Goal: Task Accomplishment & Management: Use online tool/utility

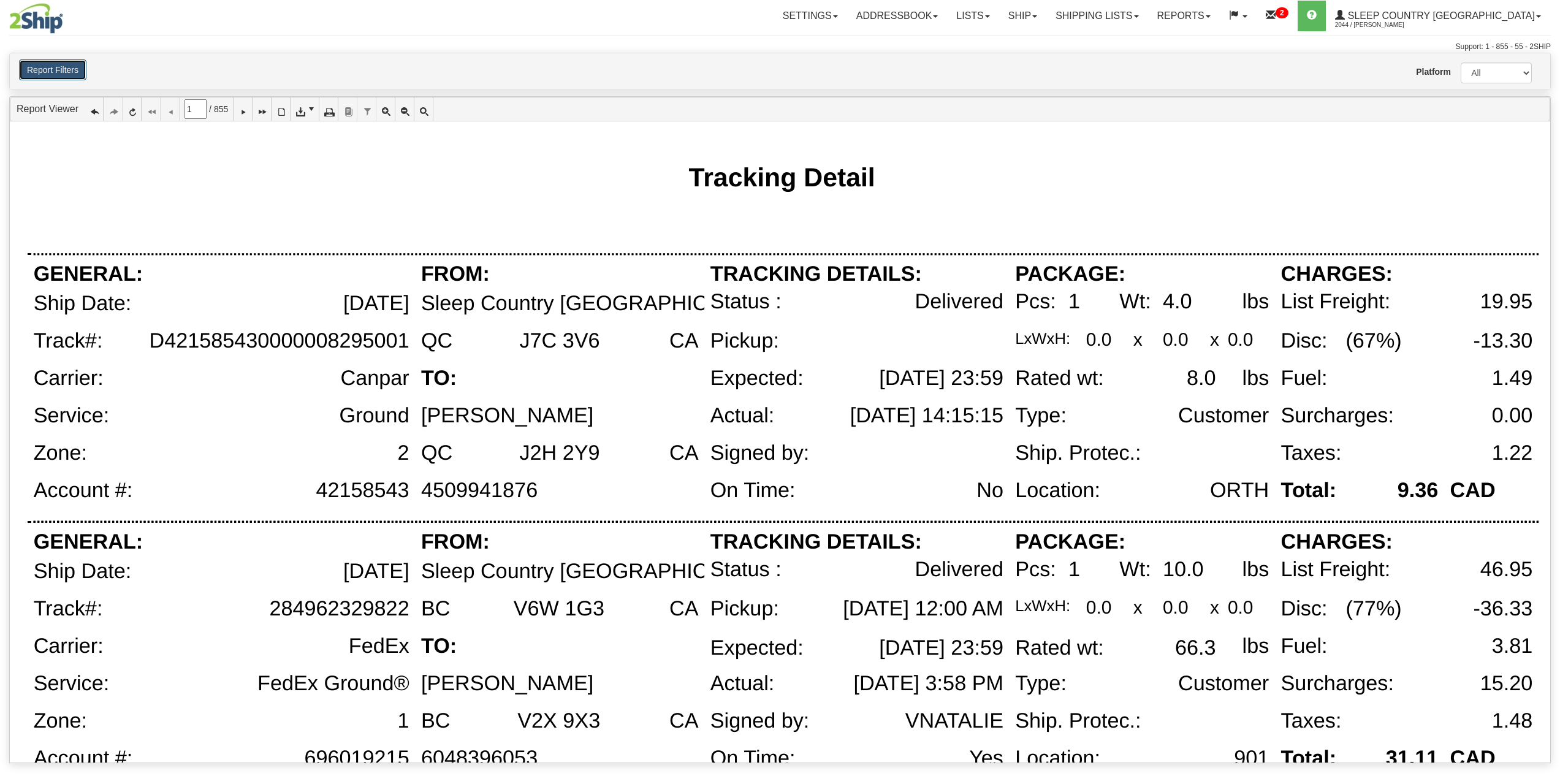
click at [74, 74] on button "Report Filters" at bounding box center [53, 70] width 68 height 21
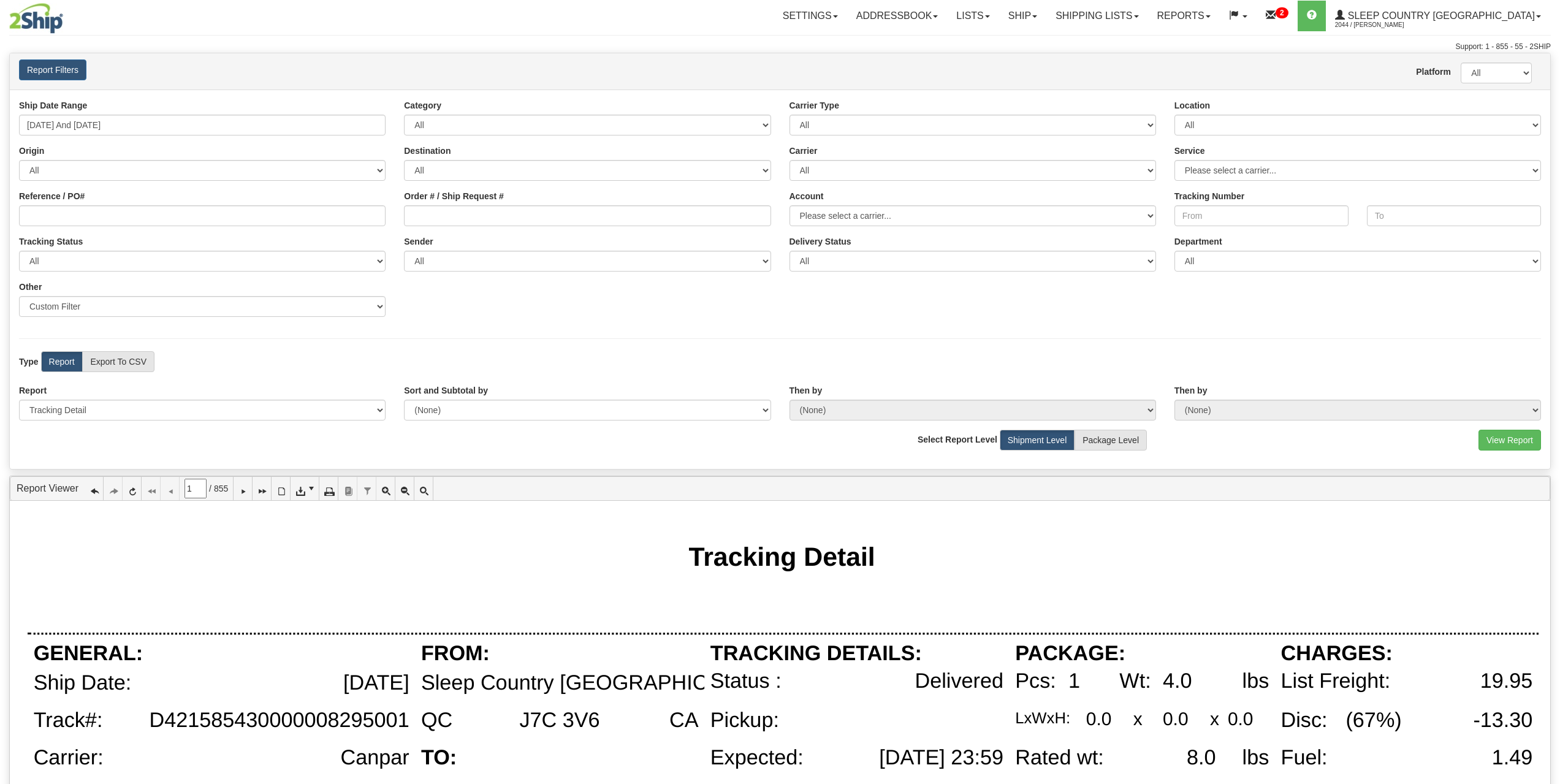
click at [481, 332] on div "Ship Date Range 01/01/2025 And 01/31/2025 Category All Inbound Outbound Carrier…" at bounding box center [780, 278] width 1540 height 379
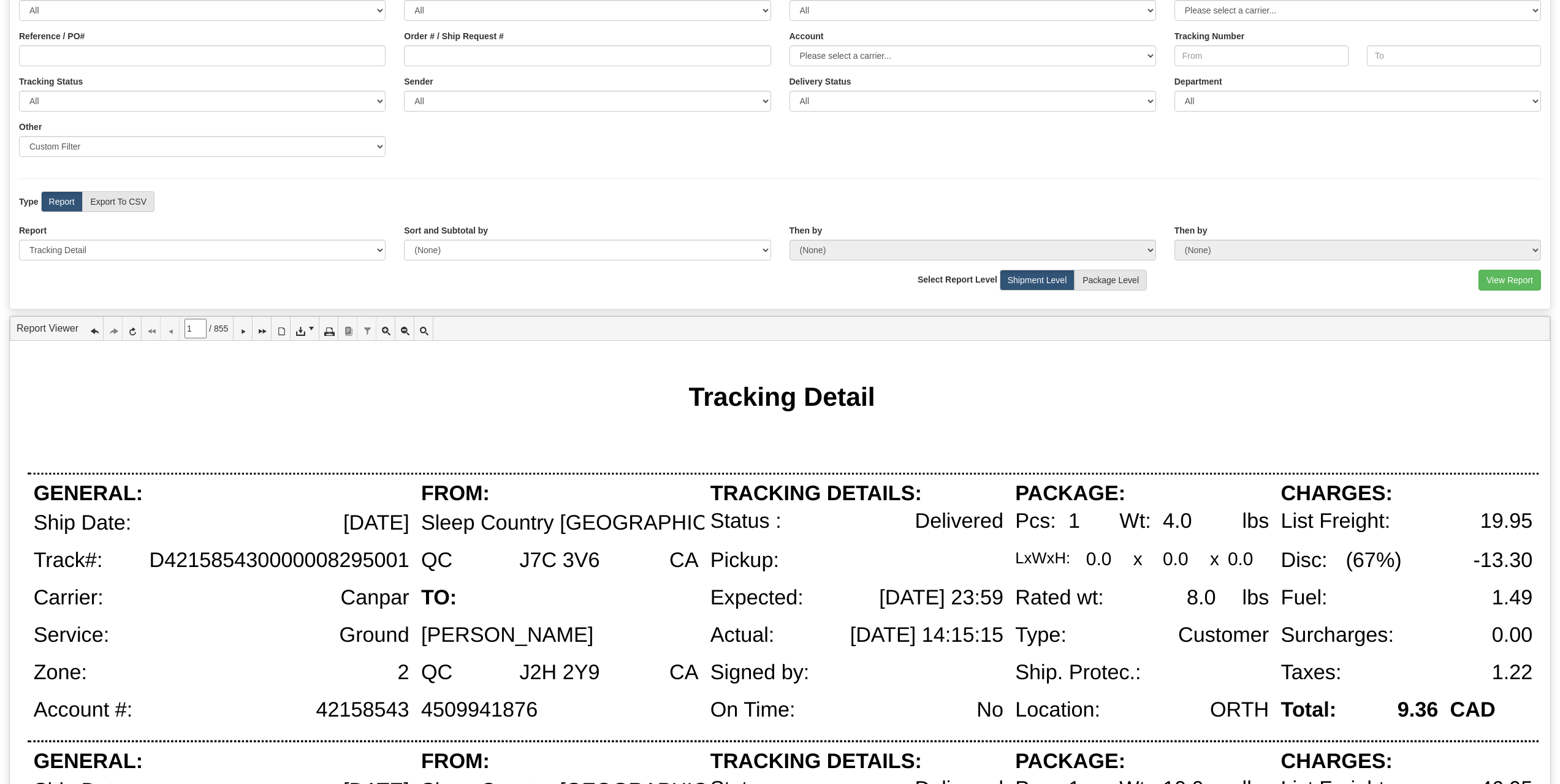
scroll to position [204, 0]
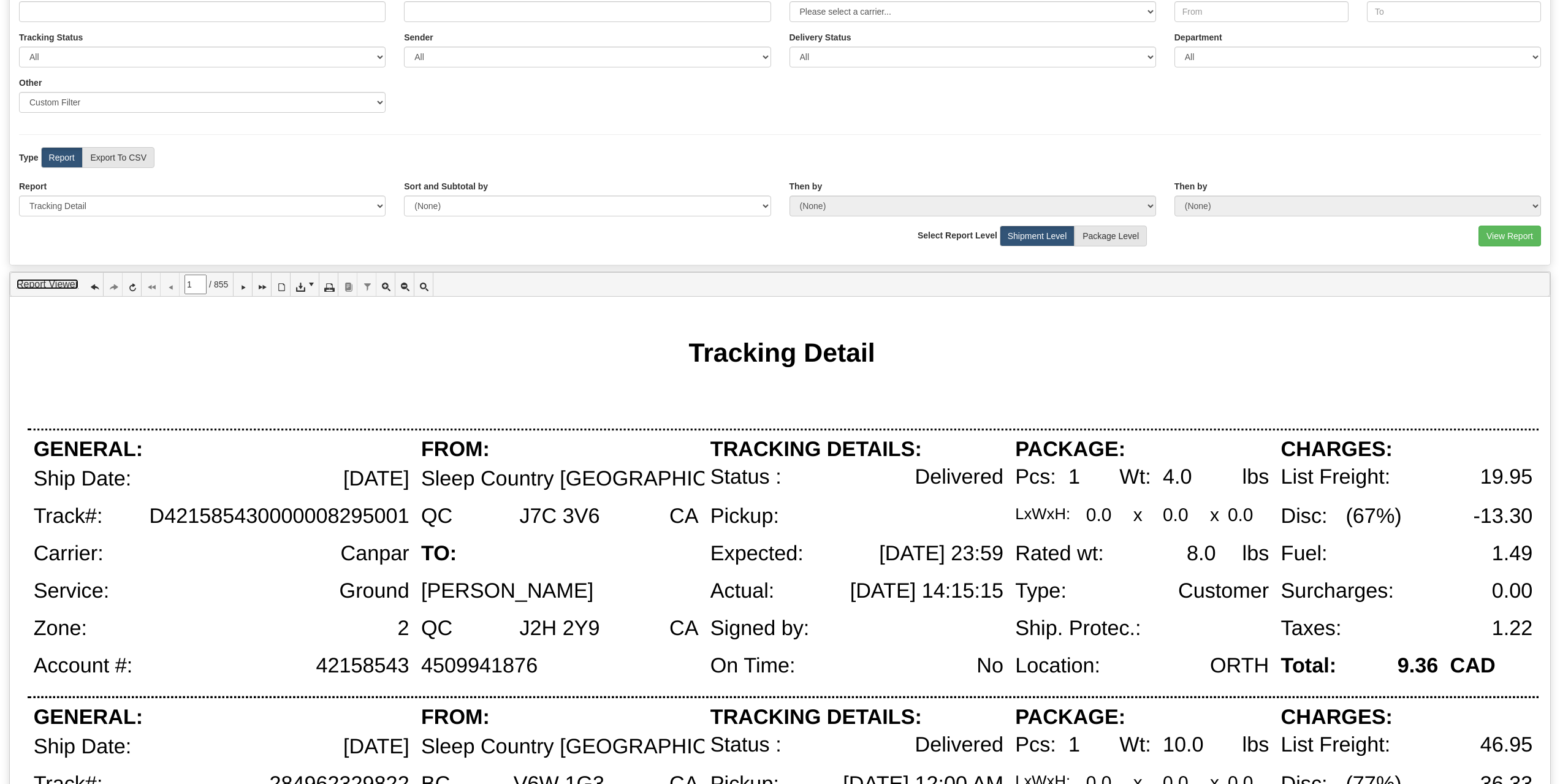
click at [41, 282] on link "Report Viewer" at bounding box center [47, 284] width 62 height 10
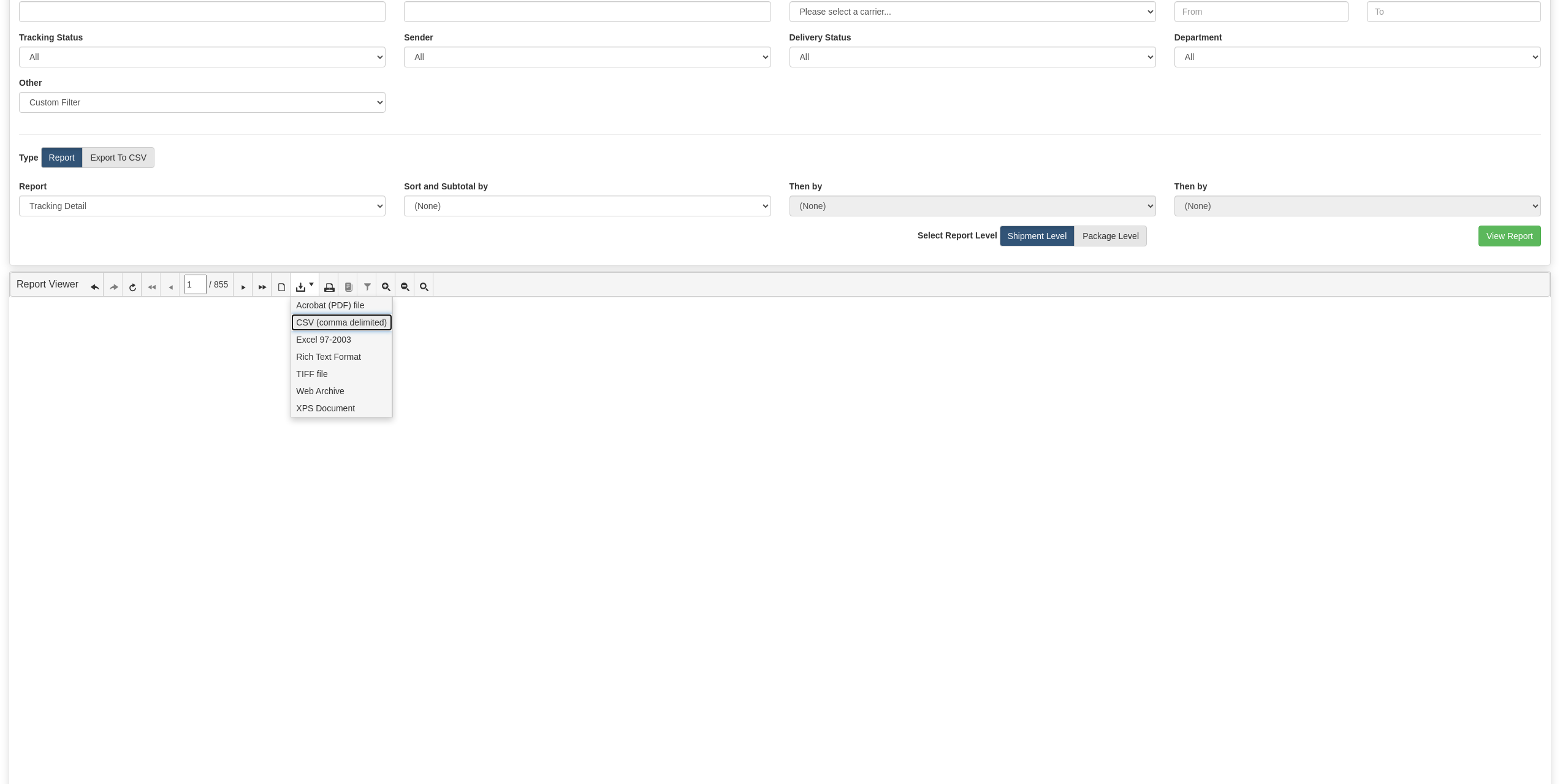
click at [353, 321] on span "CSV (comma delimited)" at bounding box center [341, 322] width 91 height 12
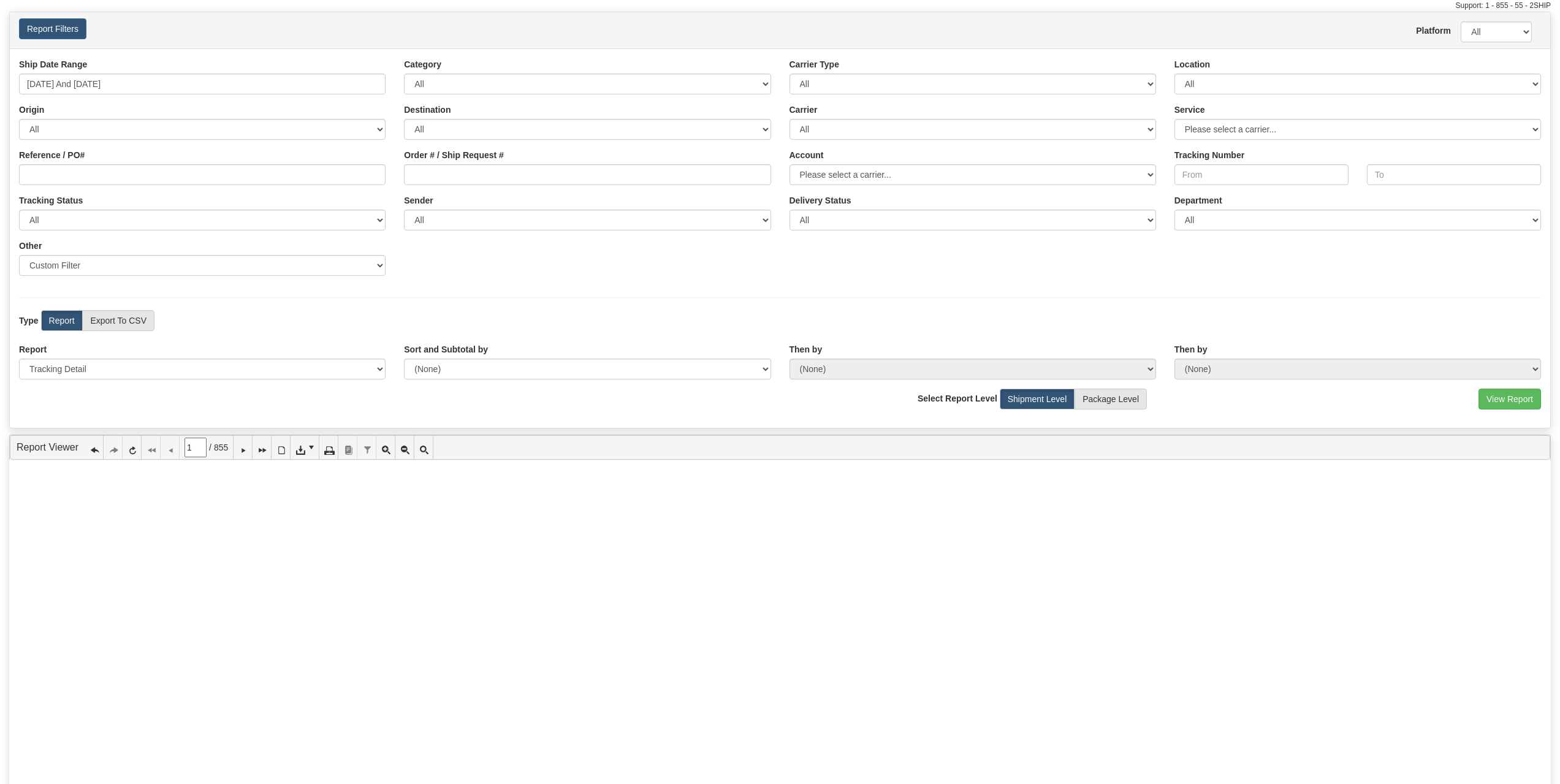
scroll to position [0, 0]
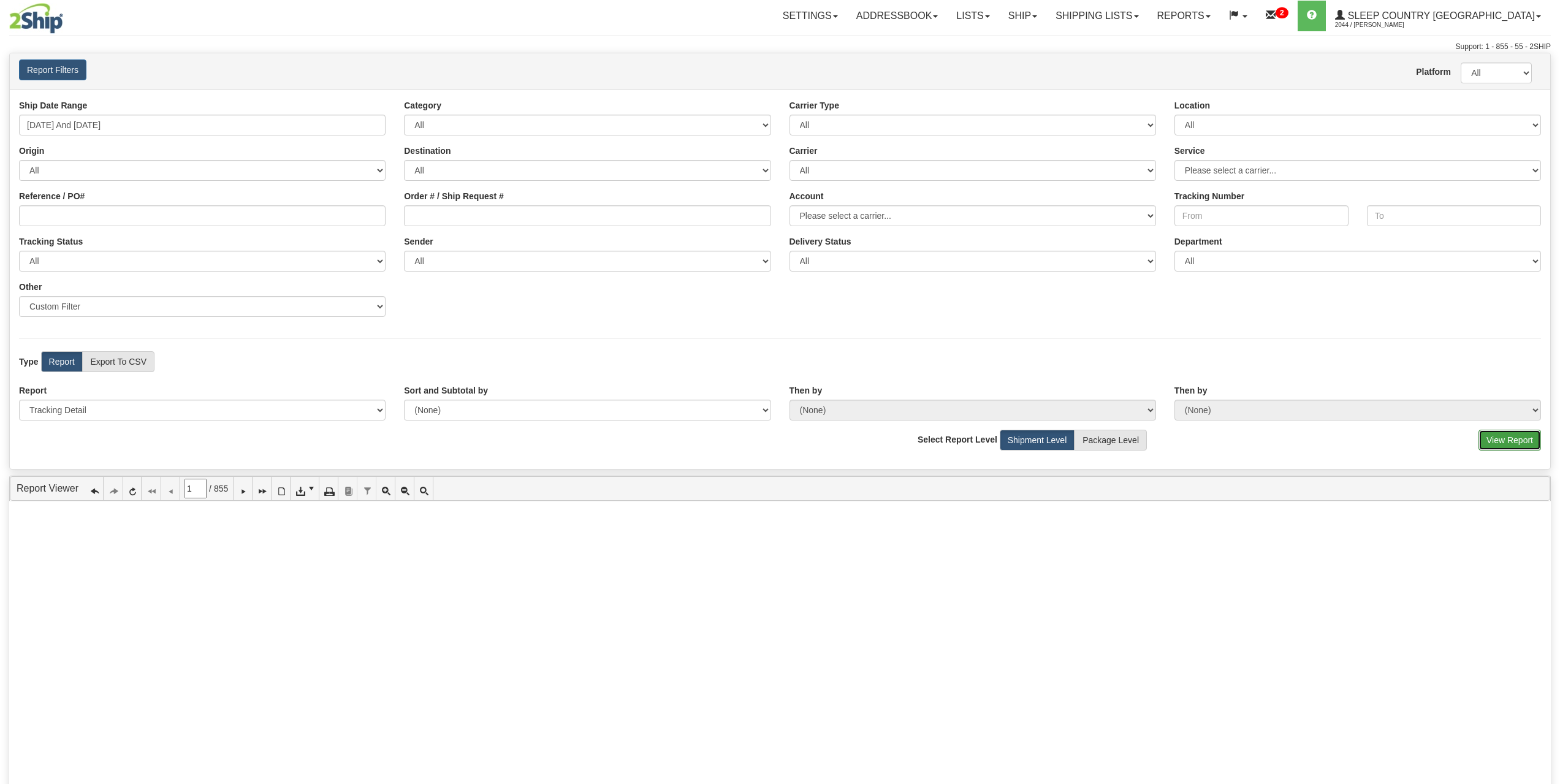
click at [1496, 435] on button "View Report" at bounding box center [1510, 440] width 62 height 21
type input "0"
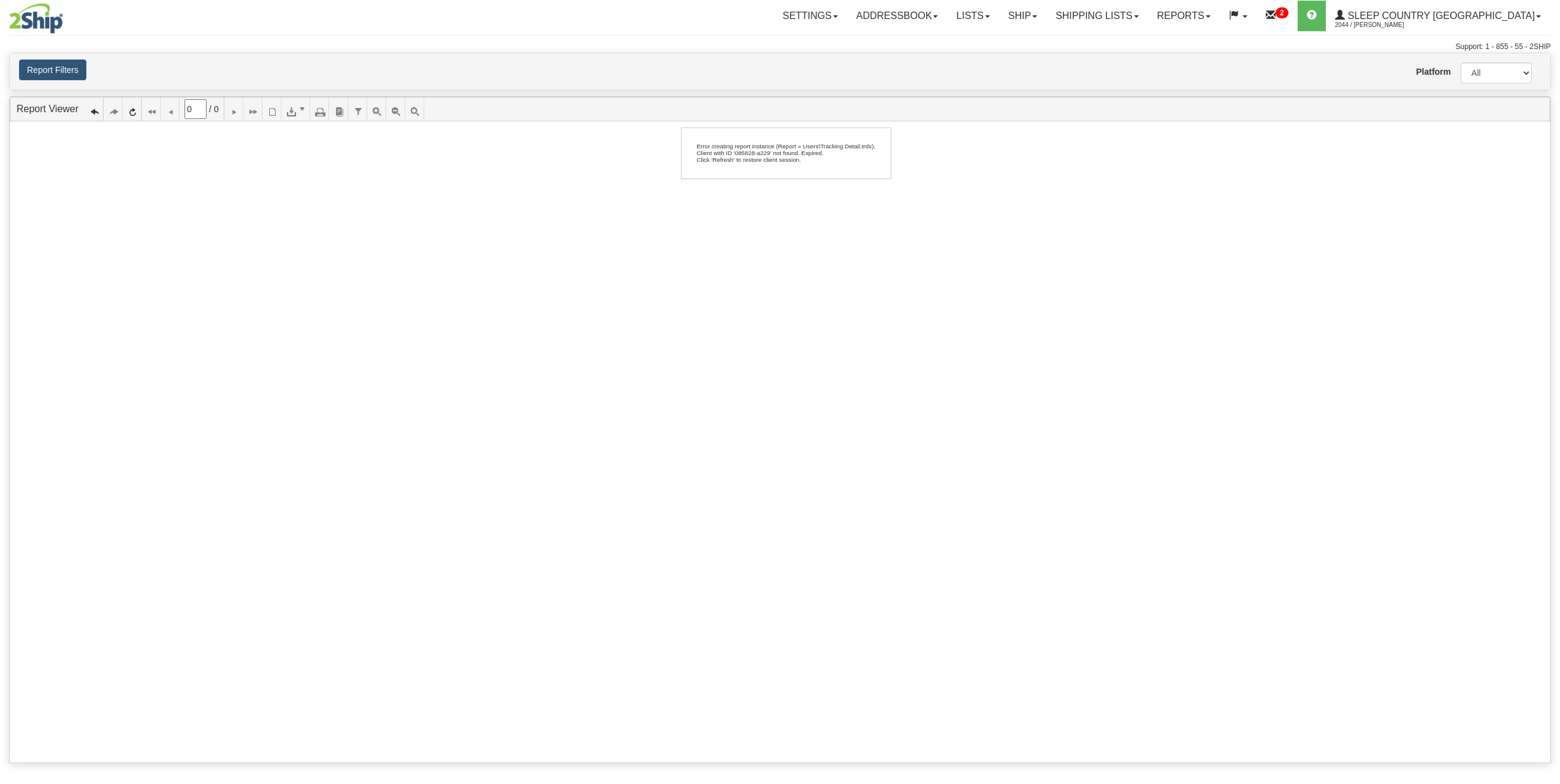
click at [771, 154] on div "Error creating report instance (Report = Users\Tracking Detail.trdx). Client wi…" at bounding box center [786, 153] width 197 height 39
click at [25, 75] on button "Report Filters" at bounding box center [53, 70] width 68 height 21
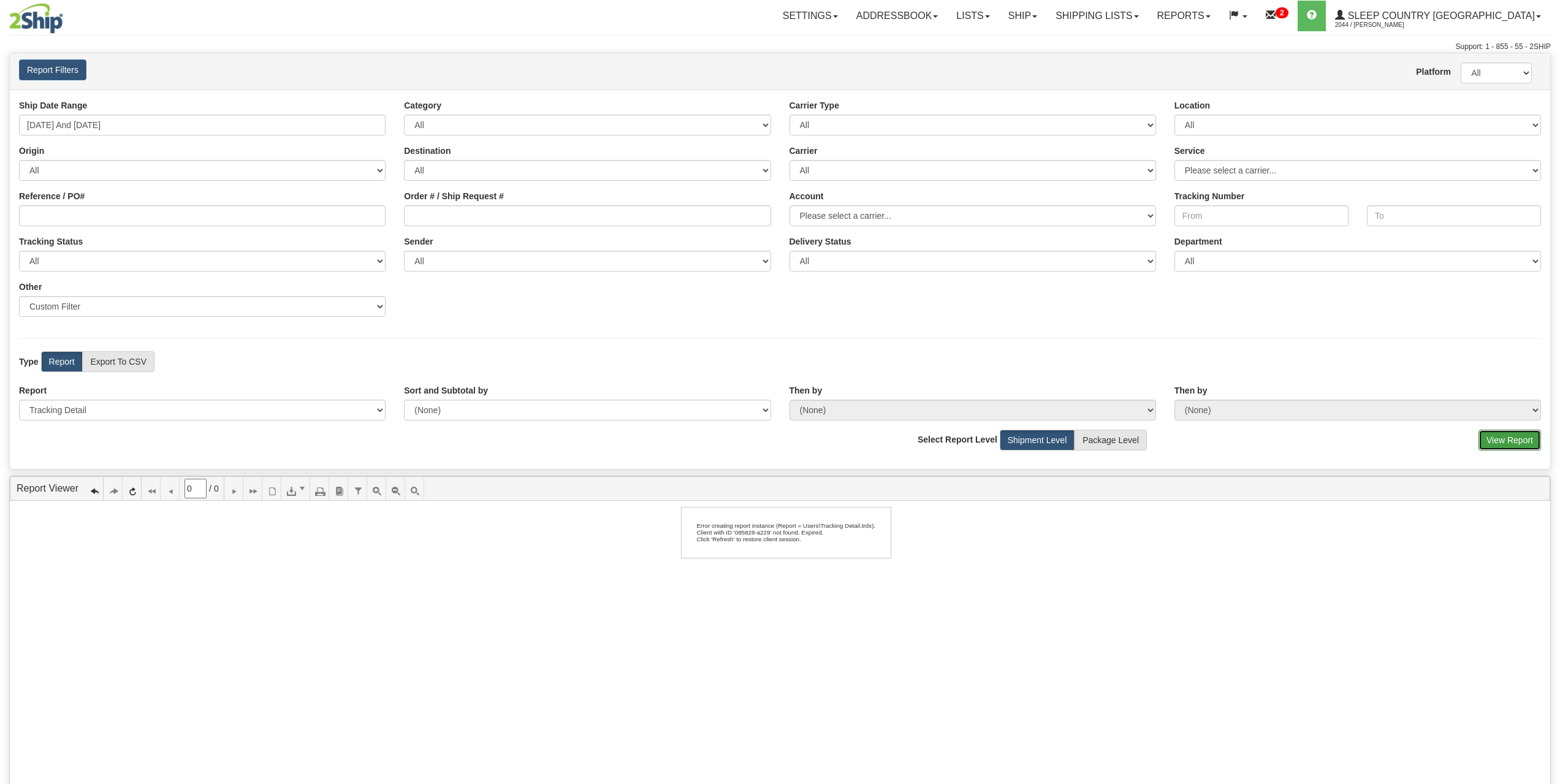
click at [1496, 443] on button "View Report" at bounding box center [1510, 440] width 62 height 21
click at [114, 299] on select "Sender Company Sender Contact Sender Country Sender State Sender City Sender Zi…" at bounding box center [202, 306] width 367 height 21
drag, startPoint x: 495, startPoint y: 321, endPoint x: 476, endPoint y: 326, distance: 19.6
click at [495, 321] on div "Ship Date Range [DATE] And [DATE] Category All Inbound Outbound Carrier Type Al…" at bounding box center [780, 212] width 1540 height 226
click at [95, 419] on select "Please select 1 Line Shipment Report Address Detail Basic Shipment Overview Can…" at bounding box center [202, 410] width 367 height 21
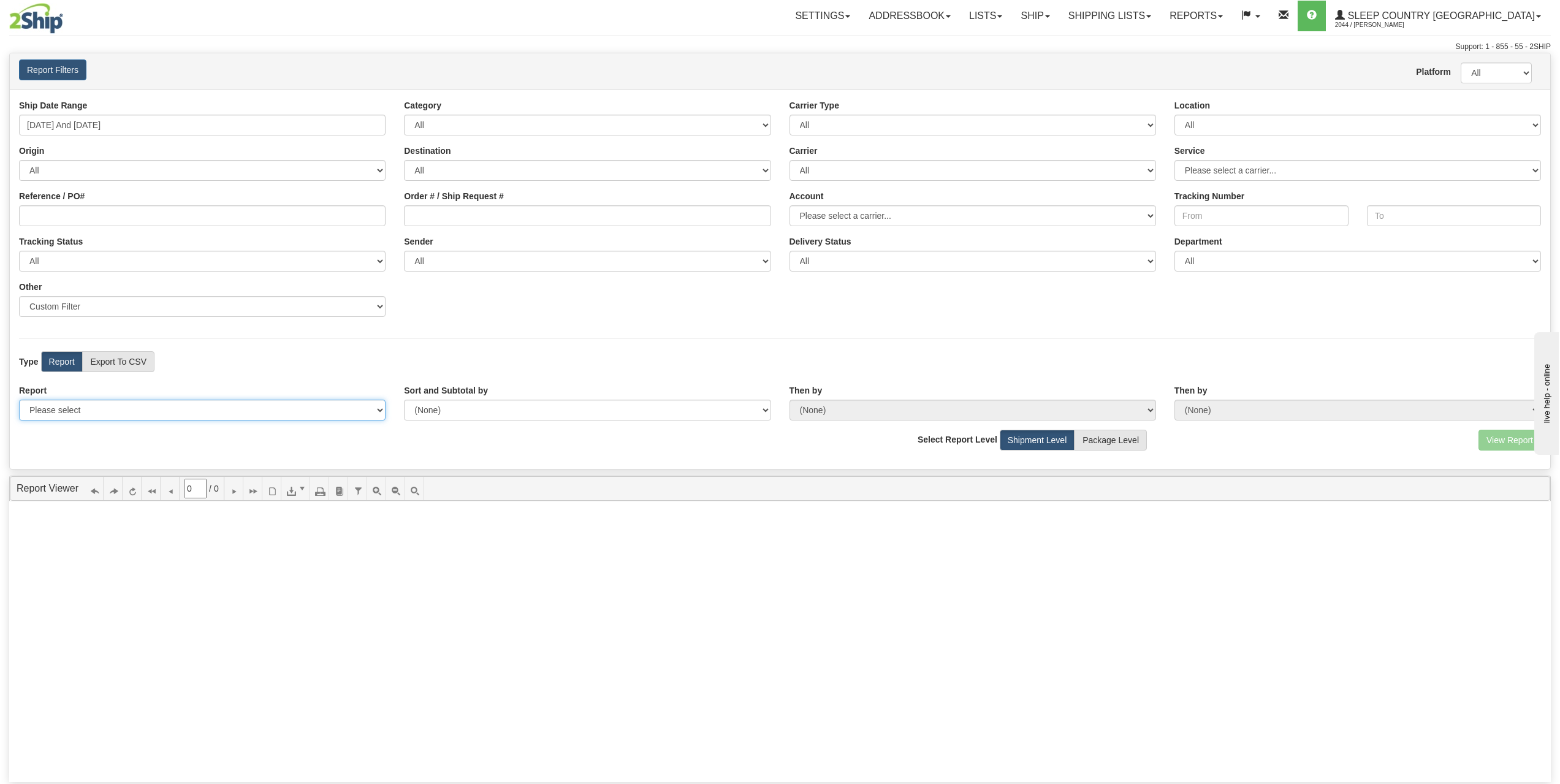
drag, startPoint x: 86, startPoint y: 404, endPoint x: 115, endPoint y: 456, distance: 59.5
click at [86, 404] on select "Please select 1 Line Shipment Report Address Detail Basic Shipment Overview Can…" at bounding box center [202, 410] width 367 height 21
click at [64, 403] on select "Please select 1 Line Shipment Report Address Detail Basic Shipment Overview Can…" at bounding box center [202, 410] width 367 height 21
select select "Users\Basic Shipment Overview.trdx"
click at [19, 399] on select "Please select 1 Line Shipment Report Address Detail Basic Shipment Overview Can…" at bounding box center [202, 410] width 367 height 21
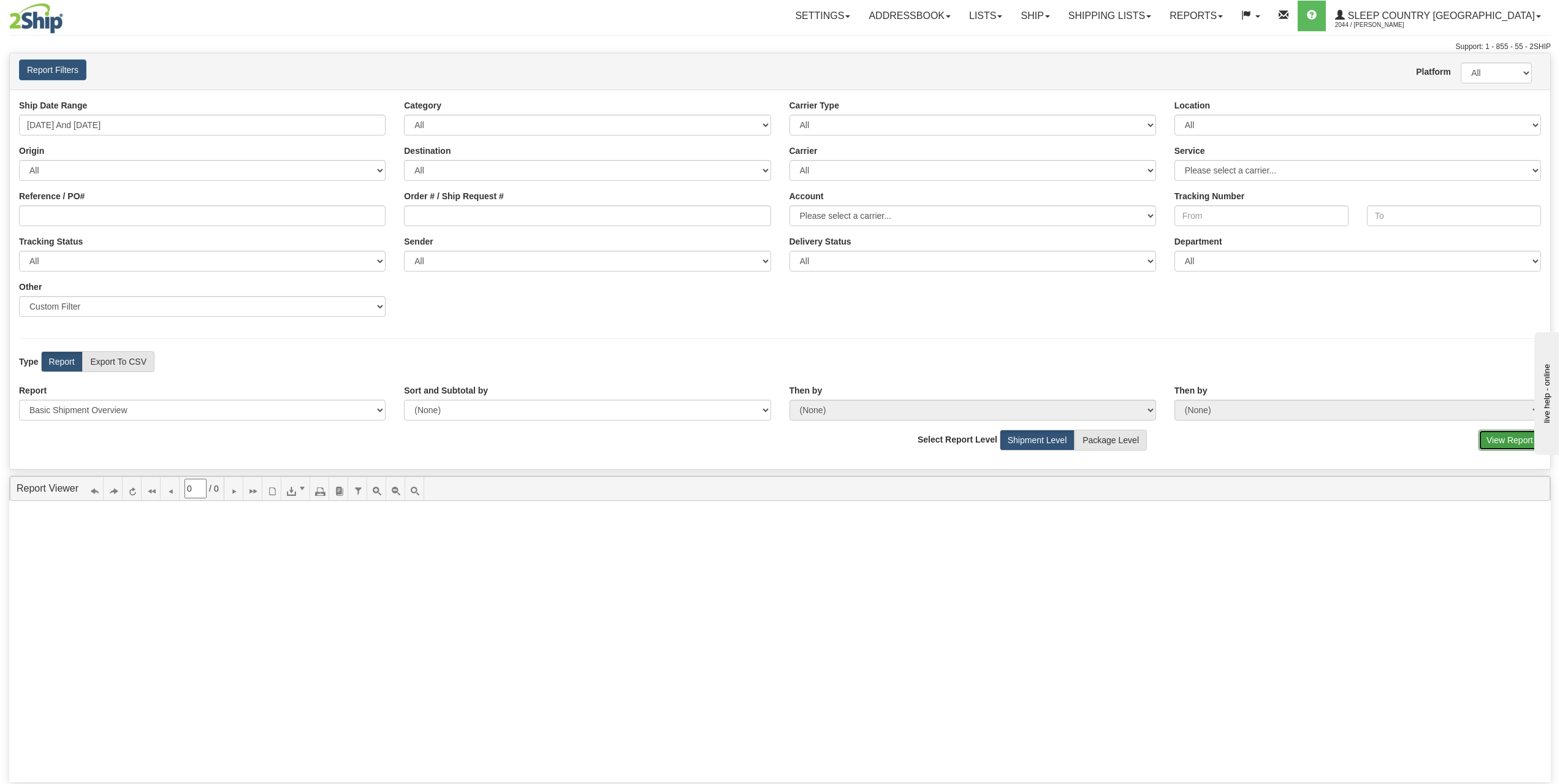
click at [1480, 441] on button "View Report" at bounding box center [1510, 440] width 62 height 21
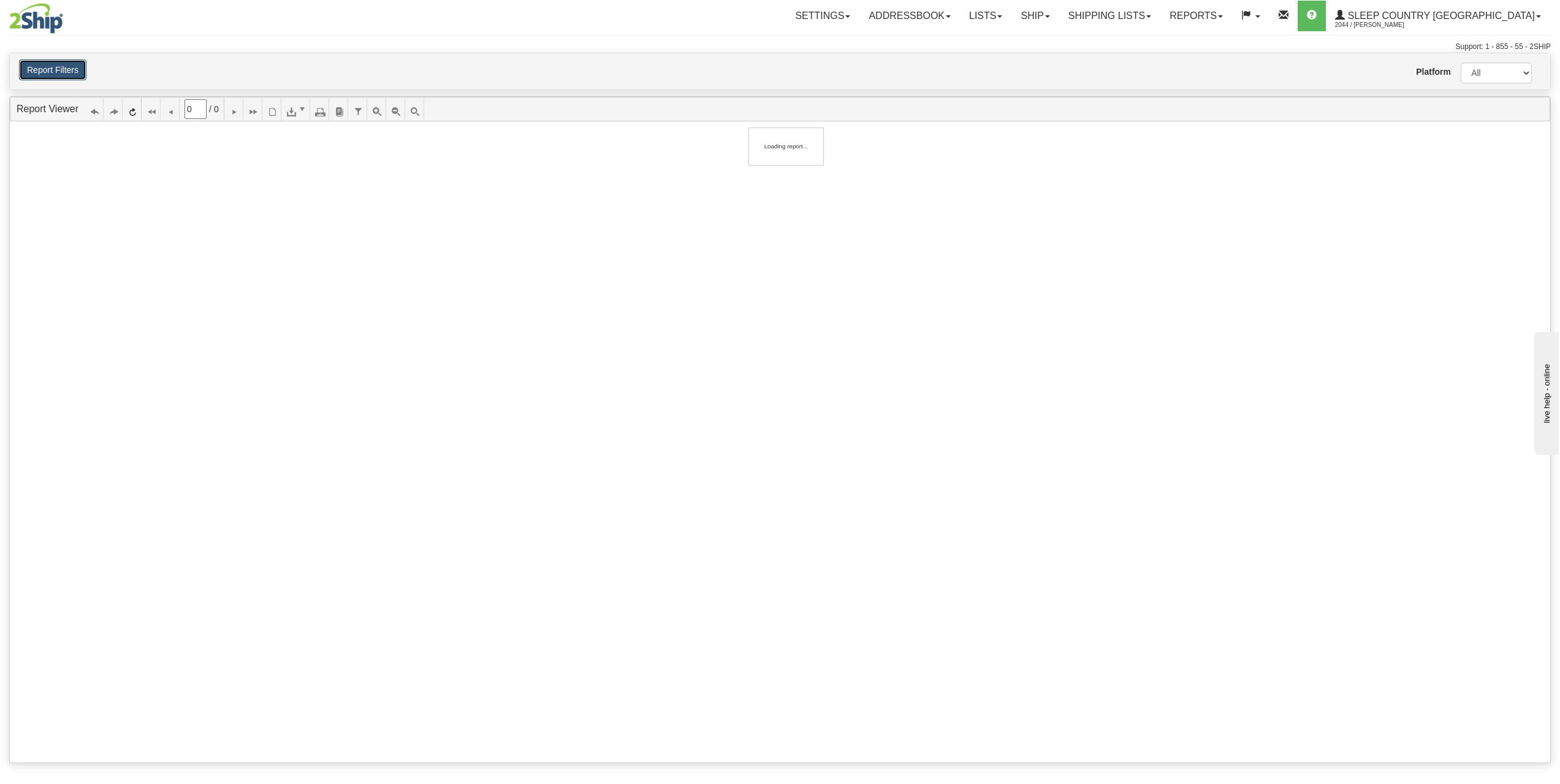
click at [35, 68] on button "Report Filters" at bounding box center [53, 70] width 68 height 21
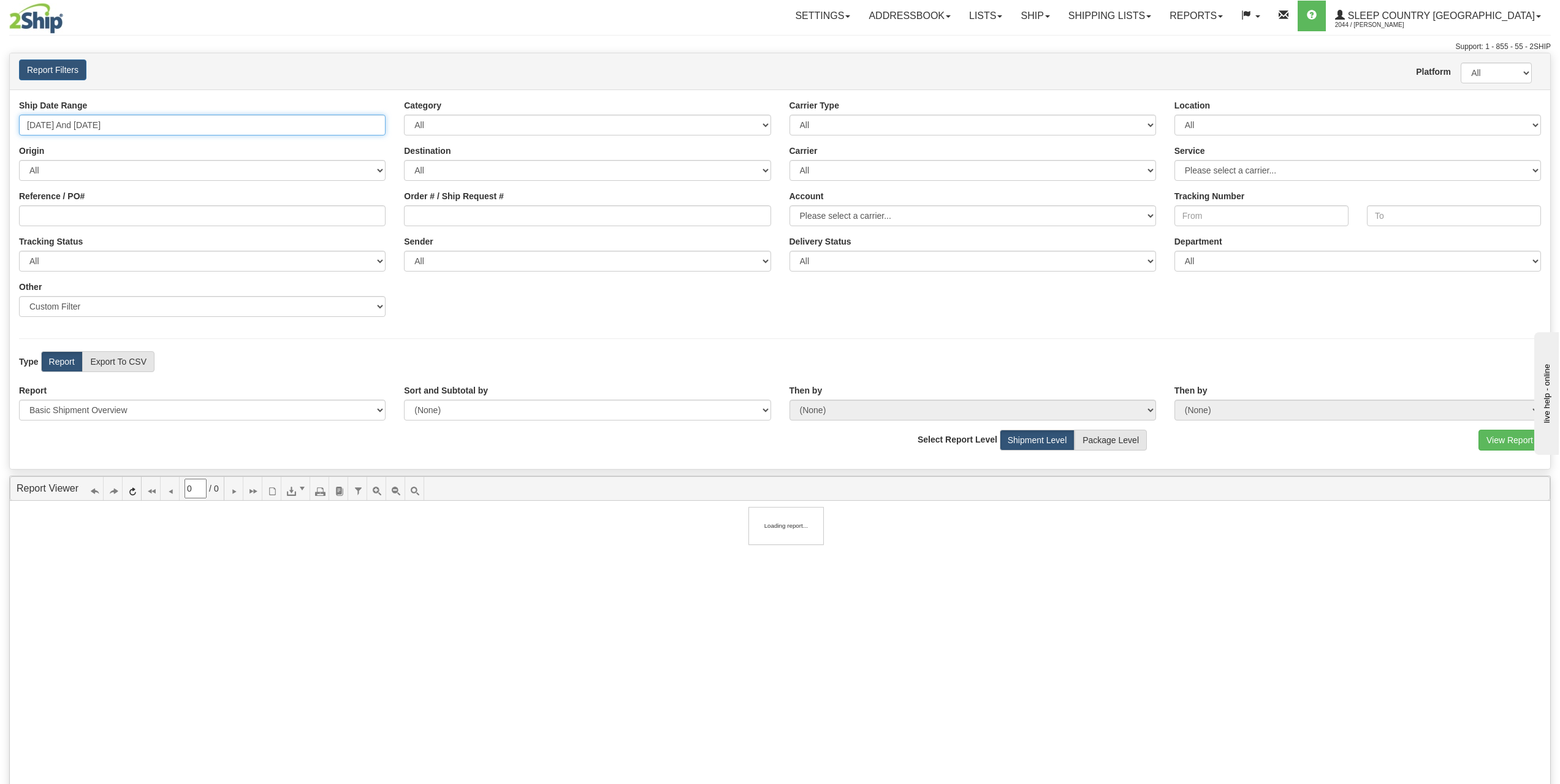
type input "[DATE]"
click at [169, 126] on input "[DATE] And [DATE]" at bounding box center [202, 125] width 367 height 21
type input "[DATE]"
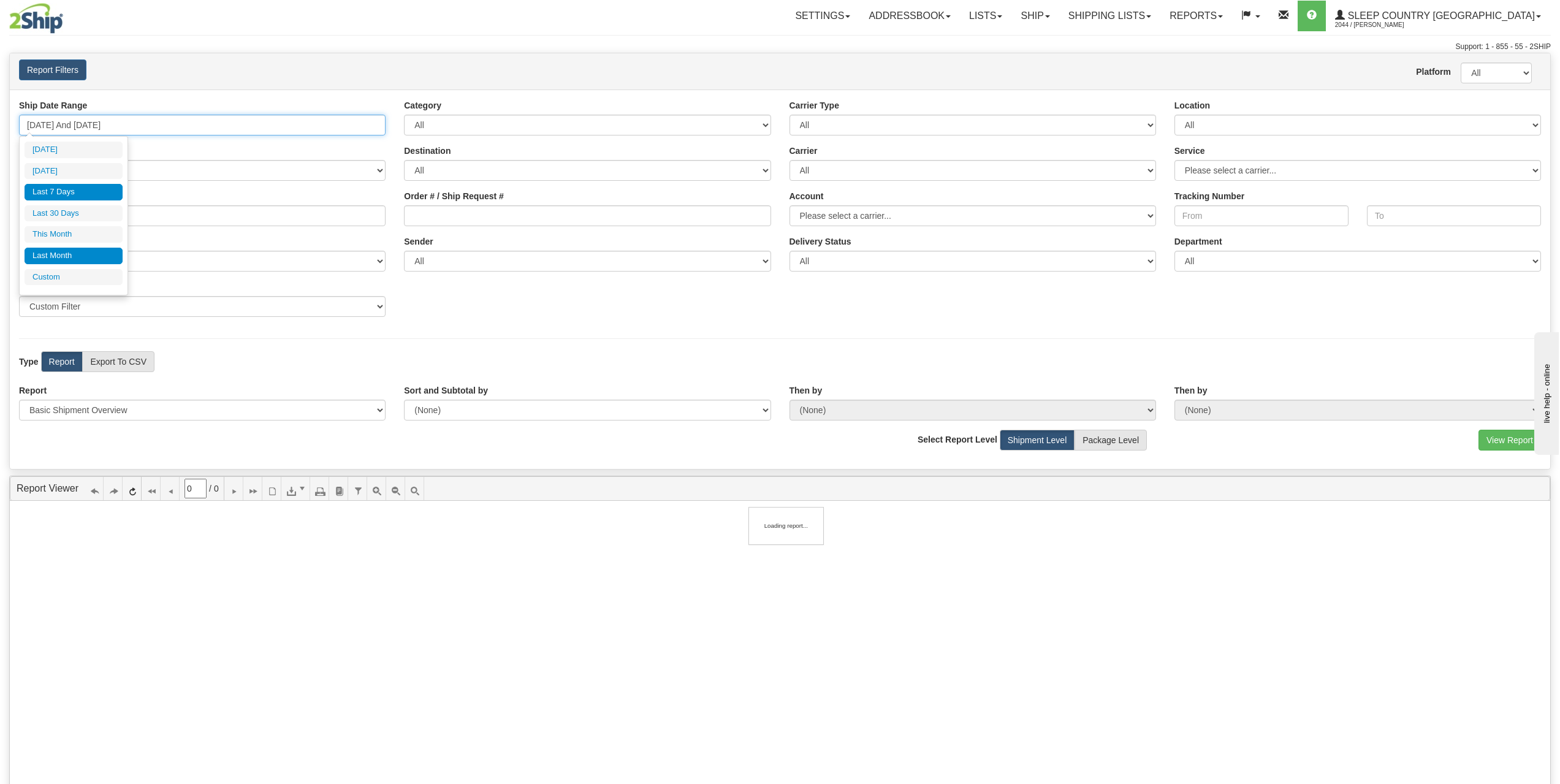
type input "[DATE]"
click at [82, 272] on li "Custom" at bounding box center [73, 277] width 98 height 16
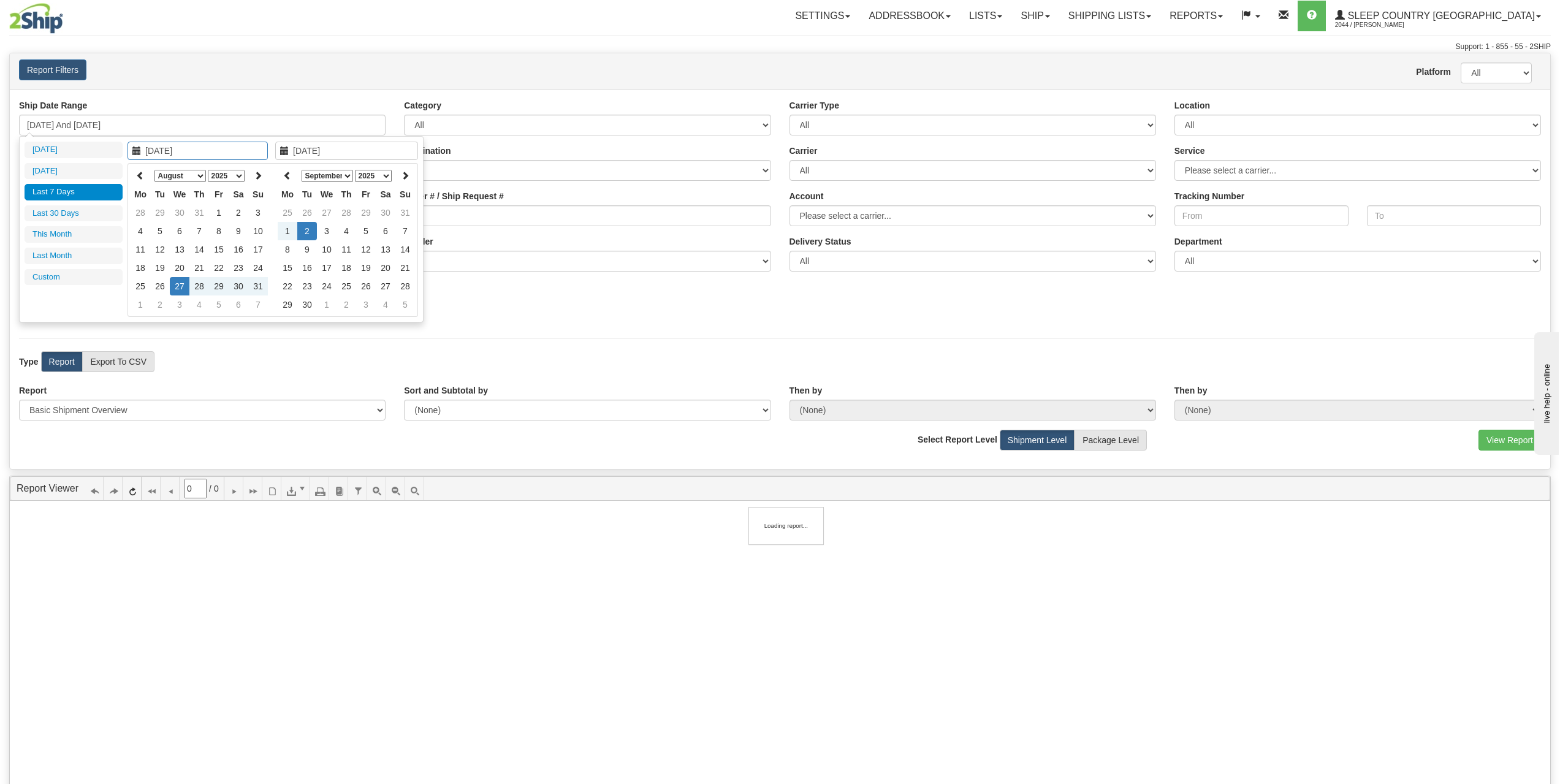
type input "[DATE]"
click at [185, 172] on select "January February March April May June July August September October November De…" at bounding box center [180, 176] width 51 height 12
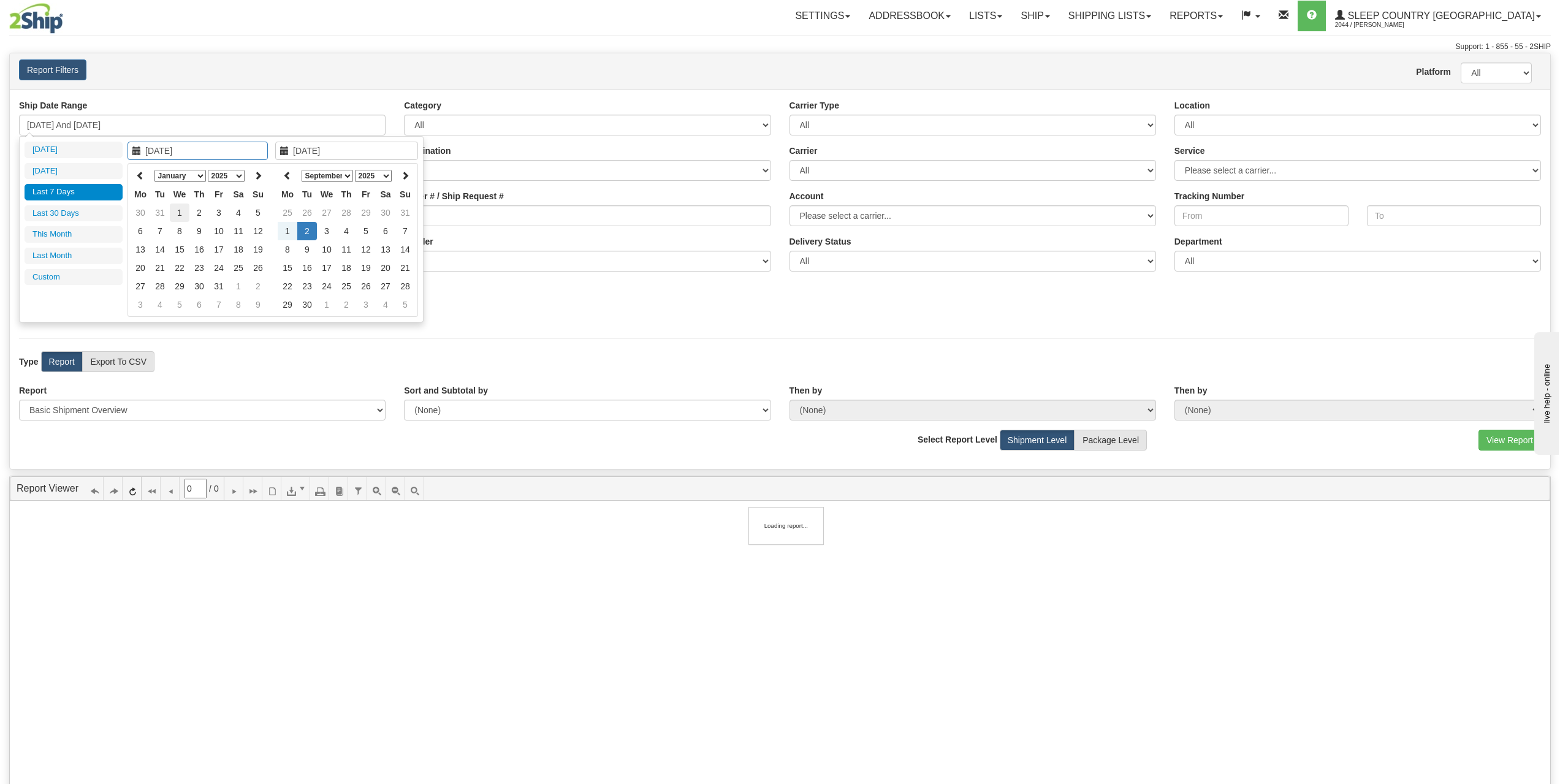
type input "[DATE]"
click at [179, 213] on td "1" at bounding box center [179, 212] width 20 height 18
type input "[DATE]"
click at [222, 285] on td "31" at bounding box center [218, 286] width 20 height 18
type input "[DATE] And [DATE]"
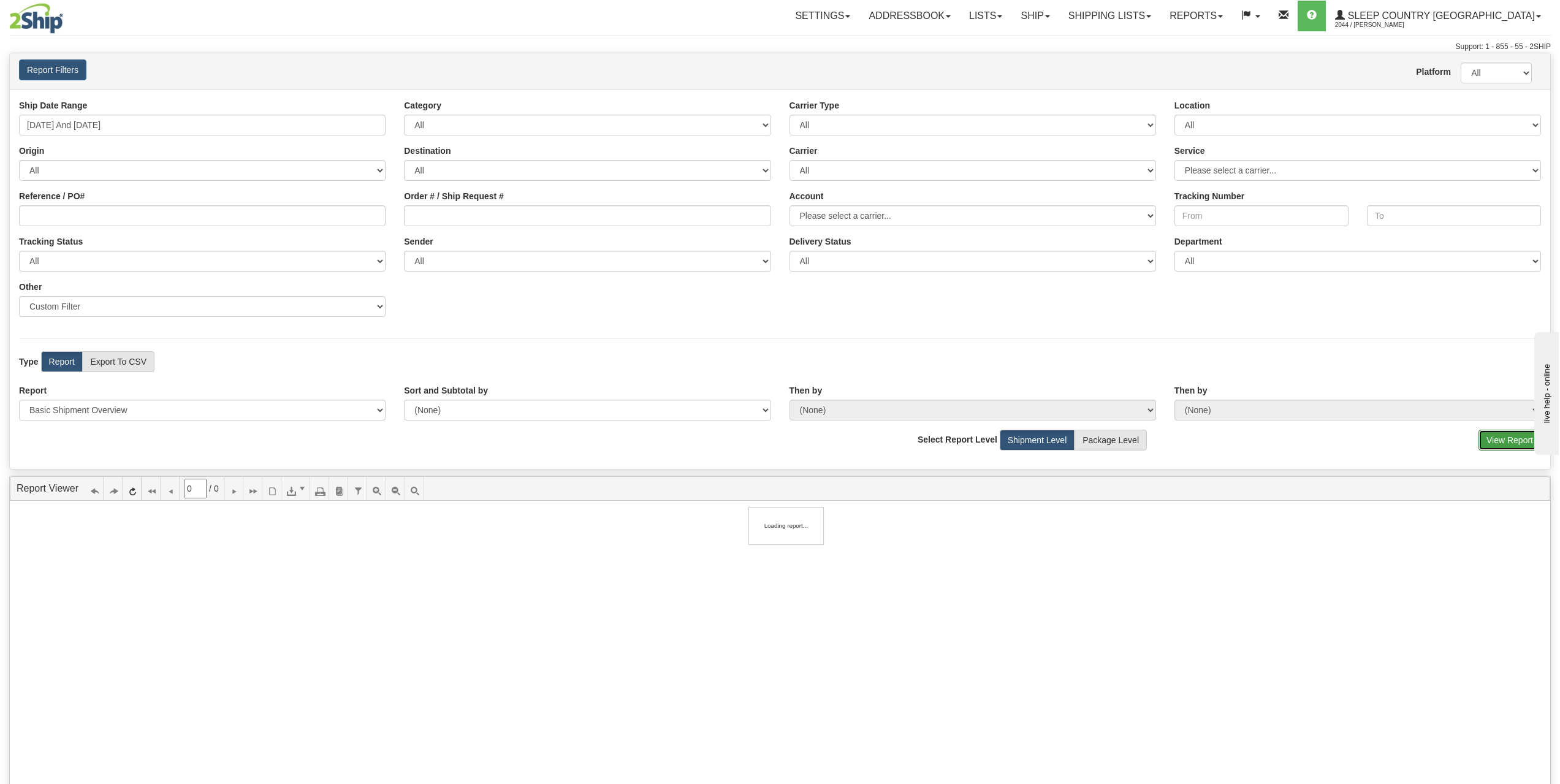
click at [1508, 437] on button "View Report" at bounding box center [1510, 440] width 62 height 21
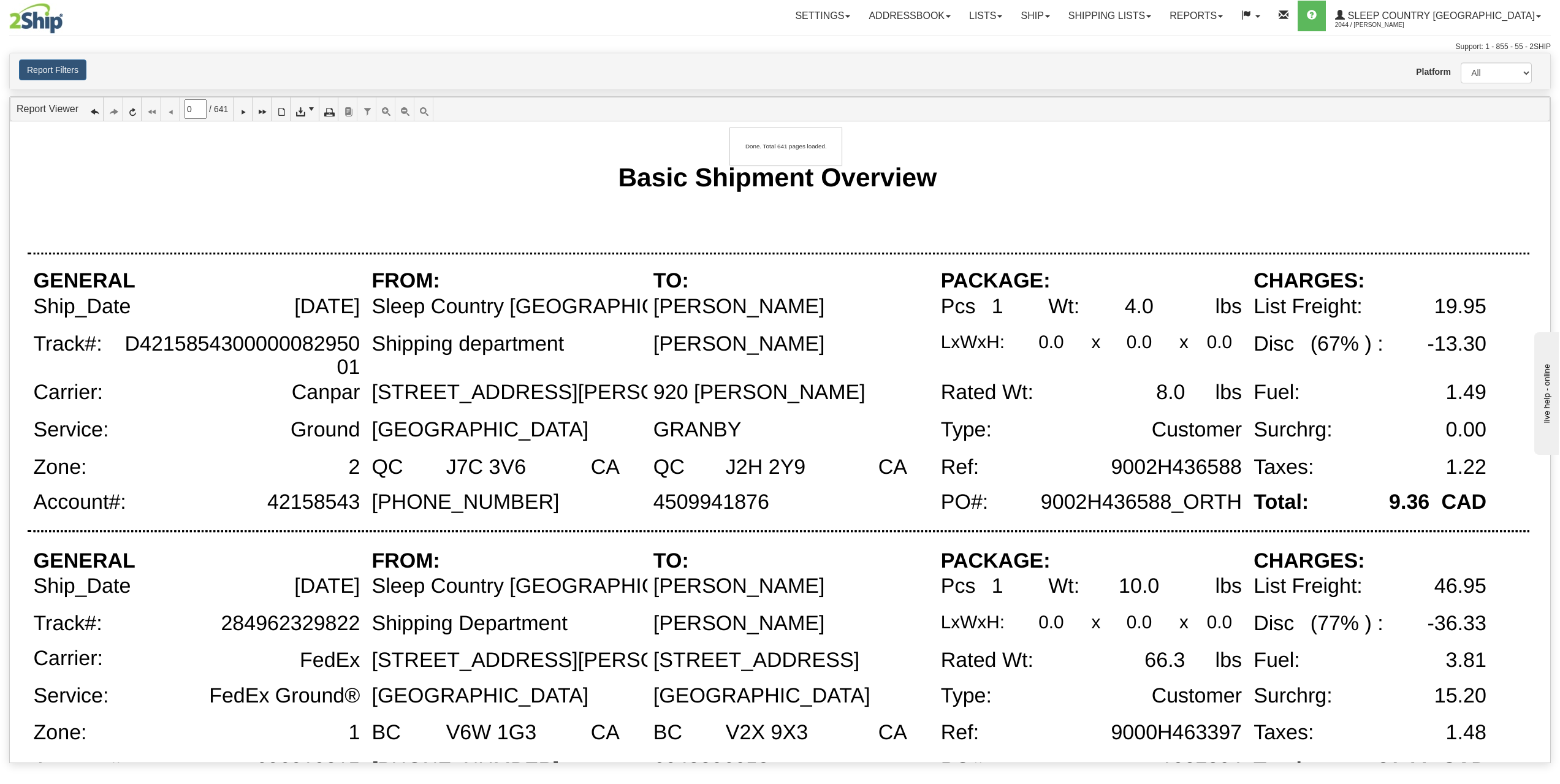
type input "1"
